Goal: Information Seeking & Learning: Learn about a topic

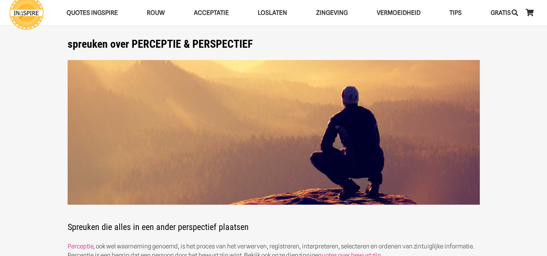
click at [43, 227] on section "spreuken over PERCEPTIE & PERSPECTIEF Spreuken die alles in een ander perspecti…" at bounding box center [273, 169] width 547 height 338
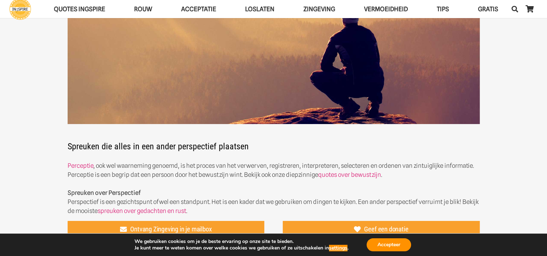
scroll to position [87, 0]
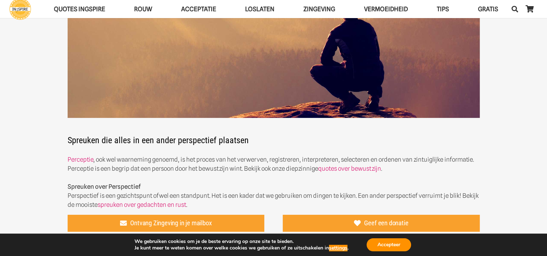
drag, startPoint x: 243, startPoint y: 169, endPoint x: 115, endPoint y: 157, distance: 128.9
click at [115, 157] on p "Perceptie , ook wel waarneming genoemd, is het proces van het verwerven, regist…" at bounding box center [274, 182] width 412 height 54
click at [392, 244] on button "Accepteer" at bounding box center [389, 244] width 44 height 13
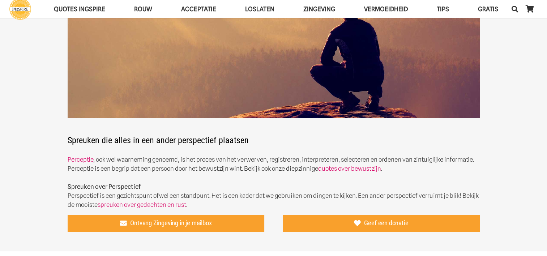
drag, startPoint x: 242, startPoint y: 168, endPoint x: 119, endPoint y: 169, distance: 123.0
click at [119, 169] on p "Perceptie , ook wel waarneming genoemd, is het proces van het verwerven, regist…" at bounding box center [274, 182] width 412 height 54
click at [64, 140] on div "spreuken over PERCEPTIE & PERSPECTIEF Spreuken die alles in een ander perspecti…" at bounding box center [273, 80] width 431 height 259
drag, startPoint x: 67, startPoint y: 138, endPoint x: 175, endPoint y: 161, distance: 110.4
click at [175, 161] on div "Spreuken die alles in een ander perspectief plaatsen Perceptie , ook wel waarne…" at bounding box center [274, 91] width 412 height 236
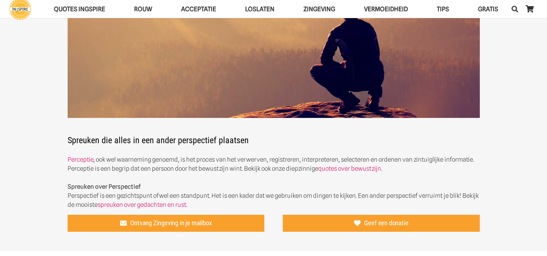
click at [527, 179] on section "spreuken over PERCEPTIE & PERSPECTIEF Spreuken die alles in een ander perspecti…" at bounding box center [273, 82] width 547 height 338
click at [17, 187] on section "spreuken over PERCEPTIE & PERSPECTIEF Spreuken die alles in een ander perspecti…" at bounding box center [273, 82] width 547 height 338
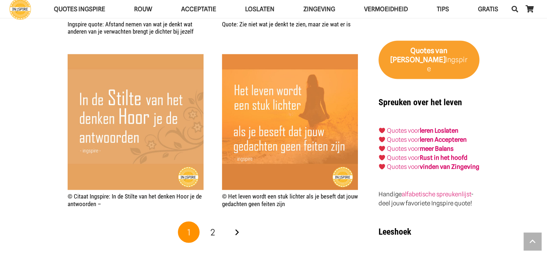
scroll to position [1201, 0]
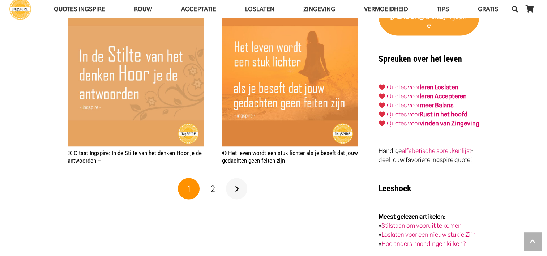
click at [240, 188] on link "Volgende" at bounding box center [237, 189] width 22 height 22
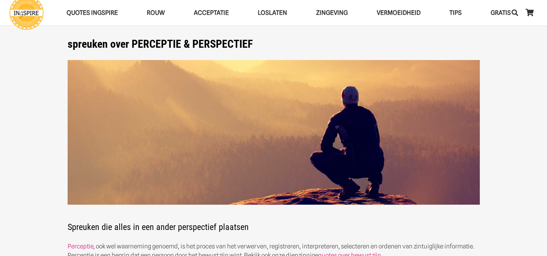
click at [9, 185] on section "spreuken over PERCEPTIE & PERSPECTIEF Spreuken die alles in een ander perspecti…" at bounding box center [273, 169] width 547 height 338
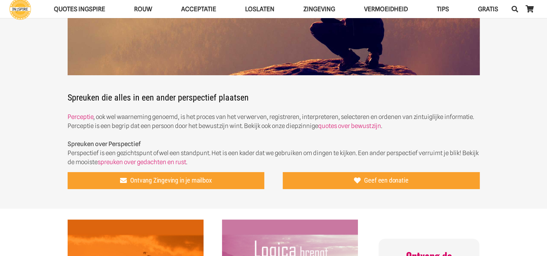
scroll to position [130, 0]
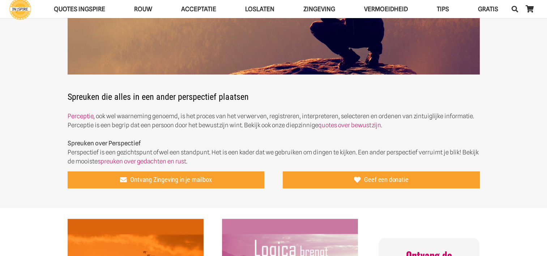
drag, startPoint x: 66, startPoint y: 118, endPoint x: 301, endPoint y: 120, distance: 235.1
click at [150, 122] on div "spreuken over PERCEPTIE & PERSPECTIEF Spreuken die alles in een ander perspecti…" at bounding box center [273, 36] width 431 height 259
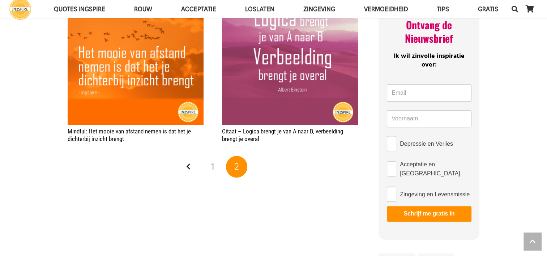
scroll to position [362, 0]
